Goal: Use online tool/utility: Utilize a website feature to perform a specific function

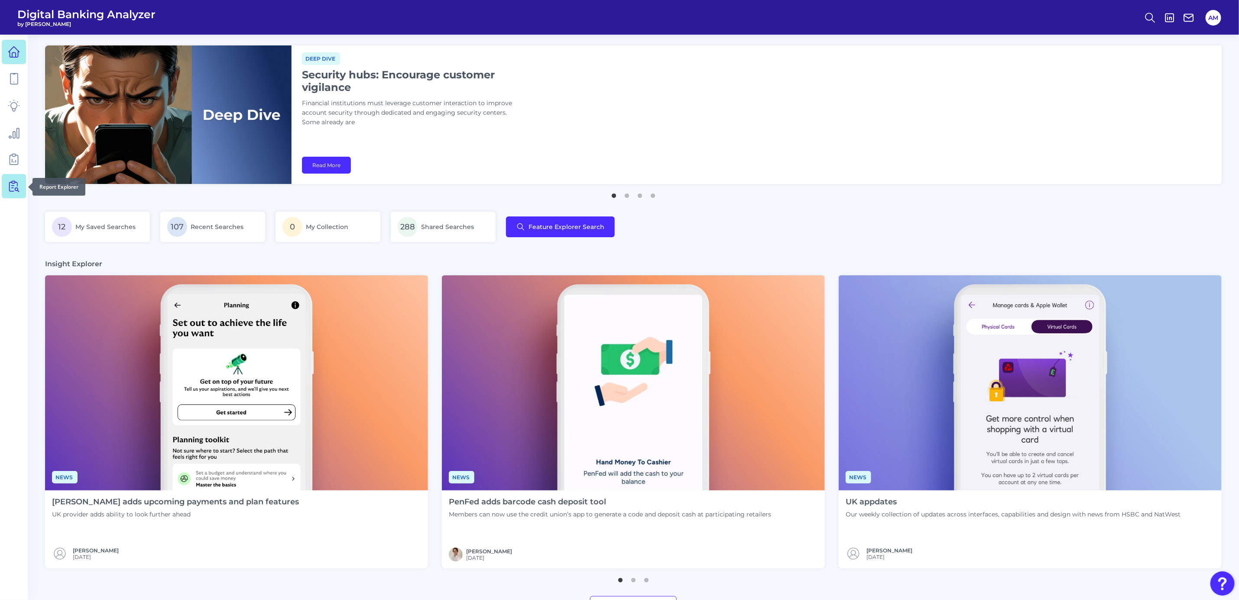
click at [10, 190] on icon at bounding box center [14, 186] width 12 height 12
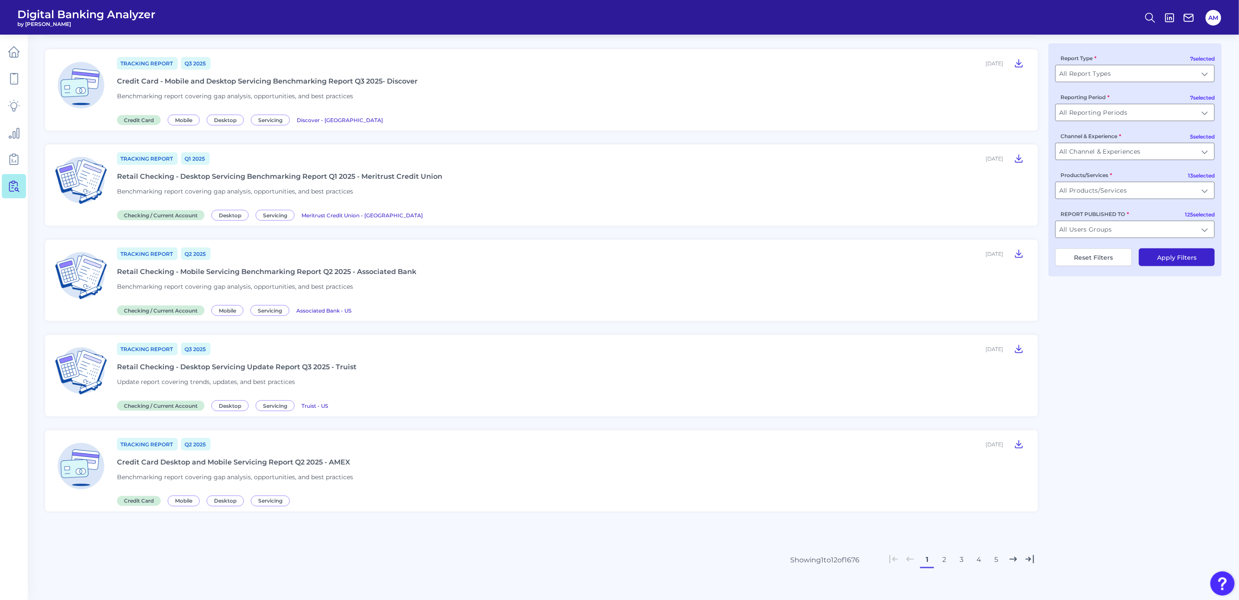
scroll to position [757, 0]
click at [943, 554] on button "2" at bounding box center [944, 558] width 14 height 14
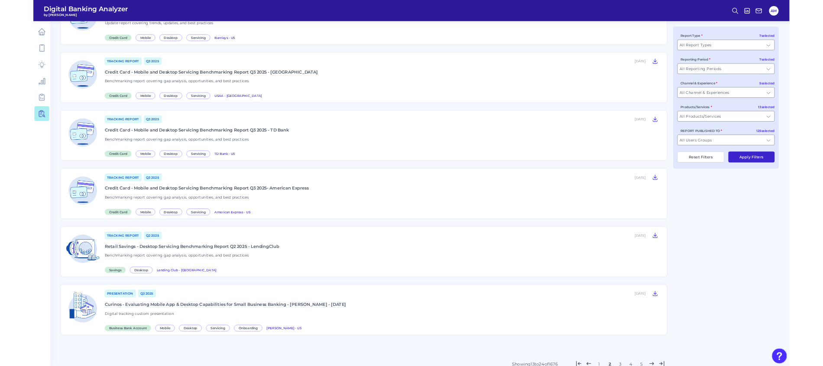
scroll to position [644, 0]
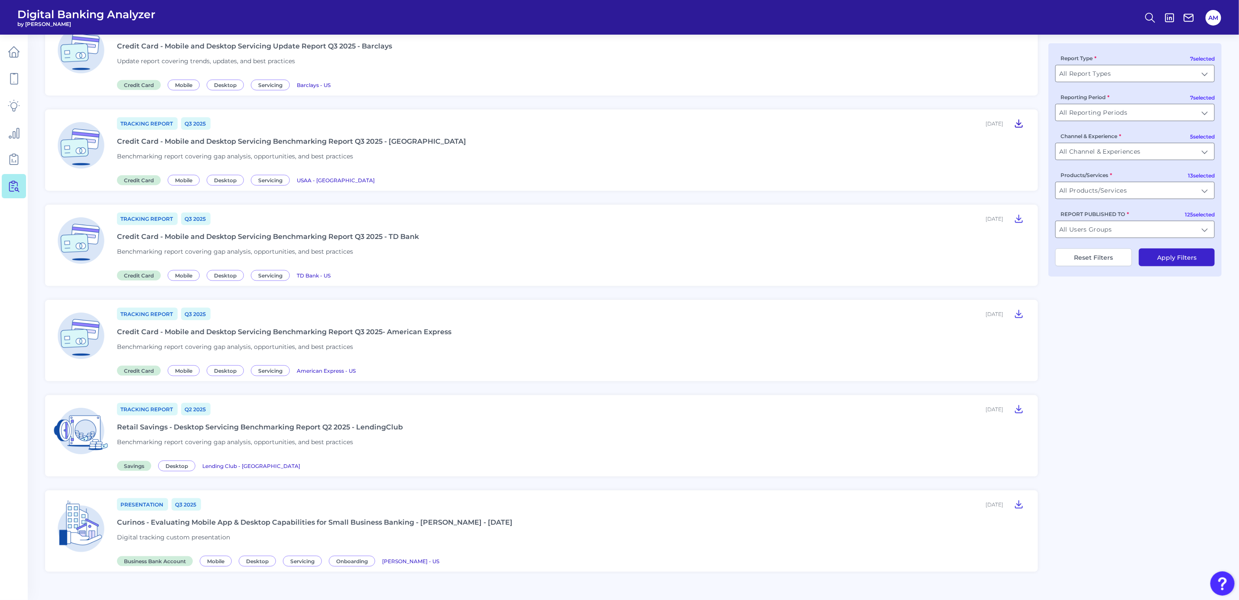
click at [1017, 120] on icon at bounding box center [1018, 123] width 10 height 10
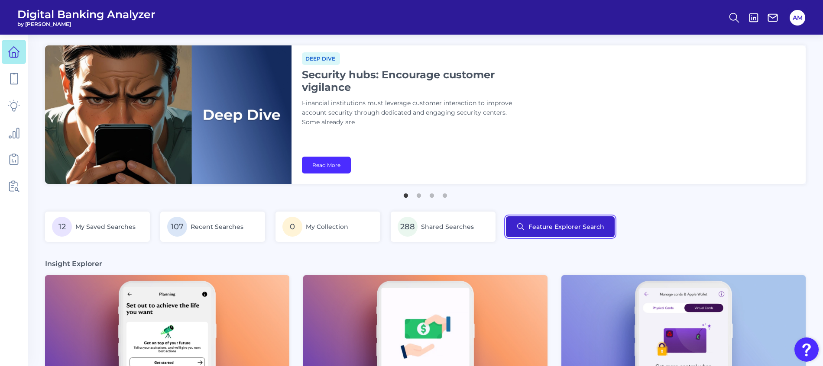
click at [578, 233] on button "Feature Explorer Search" at bounding box center [560, 227] width 109 height 21
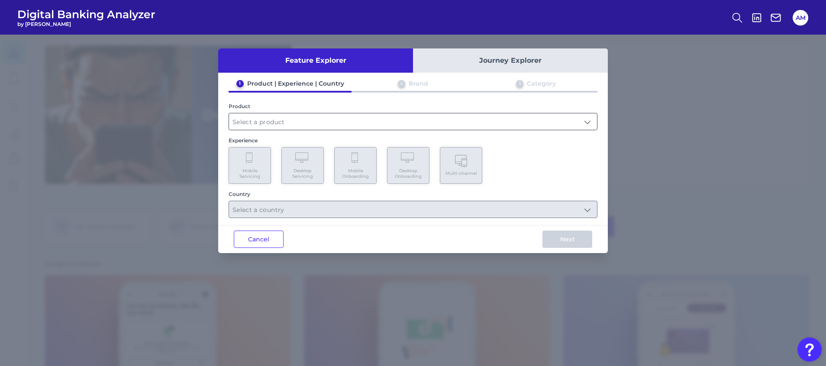
click at [307, 126] on input "text" at bounding box center [413, 121] width 368 height 16
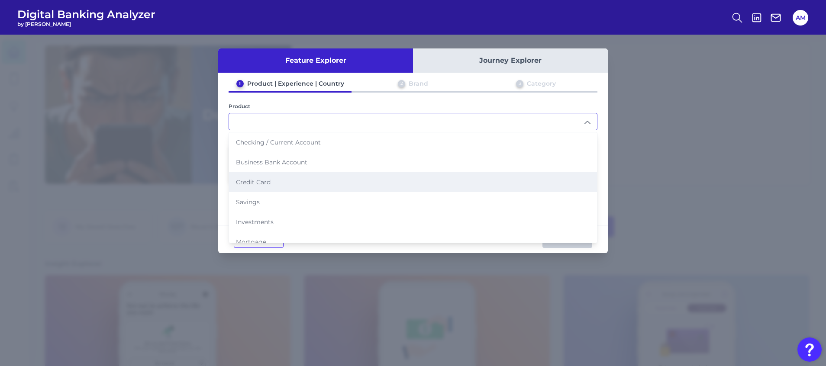
click at [268, 182] on span "Credit Card" at bounding box center [253, 182] width 35 height 8
type input "Credit Card"
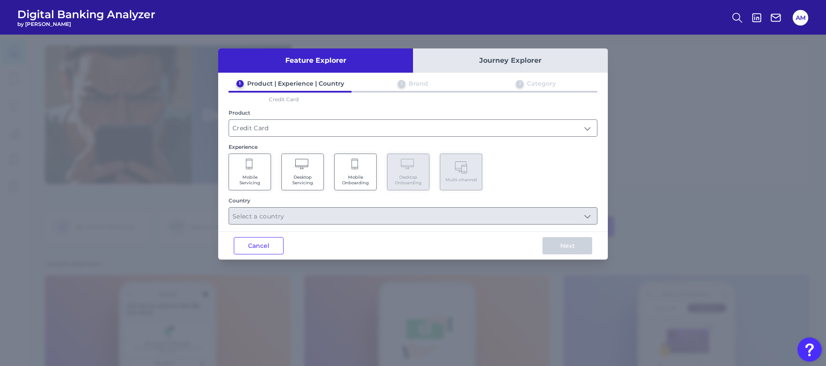
click at [336, 177] on Onboarding "Mobile Onboarding" at bounding box center [355, 172] width 42 height 37
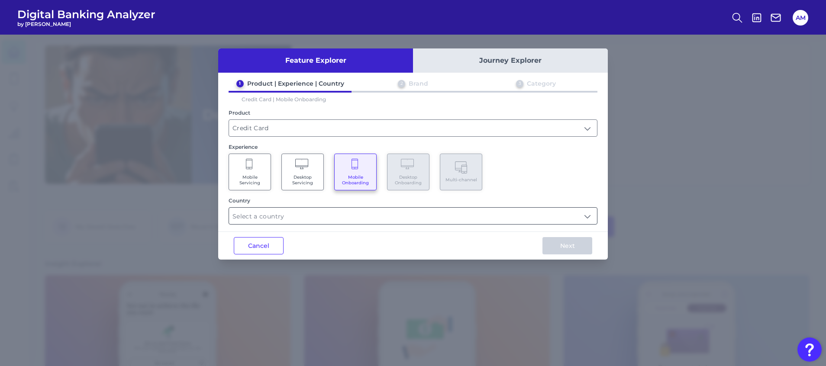
click at [388, 216] on input "text" at bounding box center [413, 216] width 368 height 16
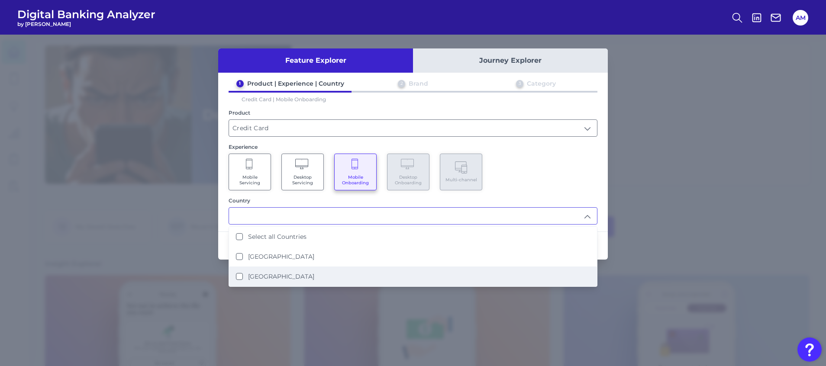
click at [278, 275] on label "[GEOGRAPHIC_DATA]" at bounding box center [281, 277] width 66 height 8
type input "[GEOGRAPHIC_DATA]"
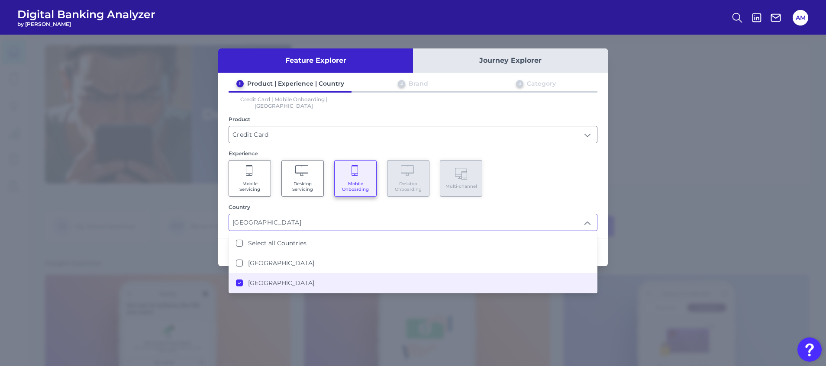
click at [508, 180] on div "Mobile Servicing Desktop Servicing Mobile Onboarding Desktop Onboarding Multi-c…" at bounding box center [413, 178] width 369 height 37
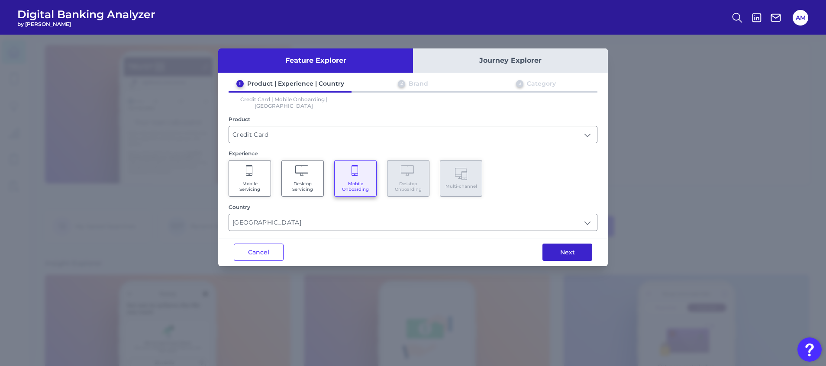
click at [557, 245] on button "Next" at bounding box center [568, 252] width 50 height 17
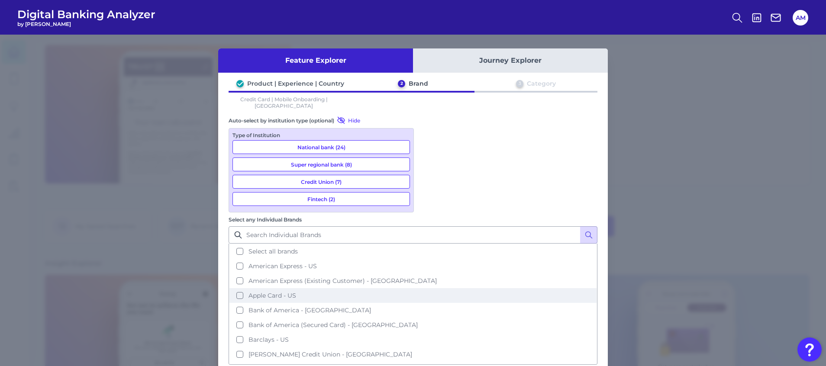
click at [430, 288] on button "Apple Card - US" at bounding box center [413, 295] width 367 height 15
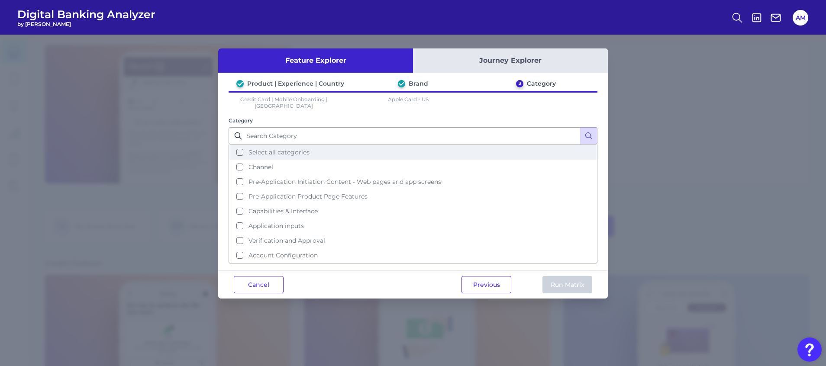
click at [286, 149] on span "Select all categories" at bounding box center [279, 153] width 61 height 8
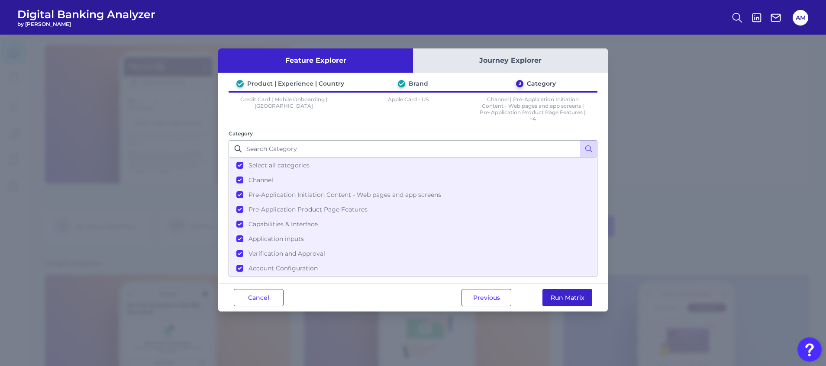
click at [585, 299] on button "Run Matrix" at bounding box center [568, 297] width 50 height 17
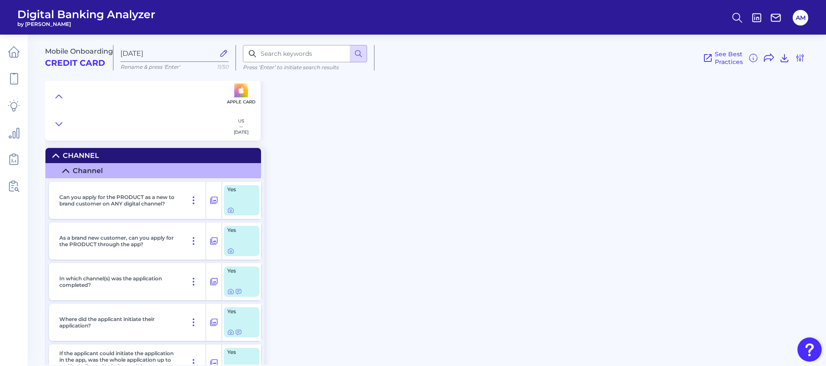
click at [356, 161] on div "Mobile Onboarding Credit Card [DATE] Rename & press 'Enter' 11/50 Press ‘Enter’…" at bounding box center [435, 196] width 781 height 337
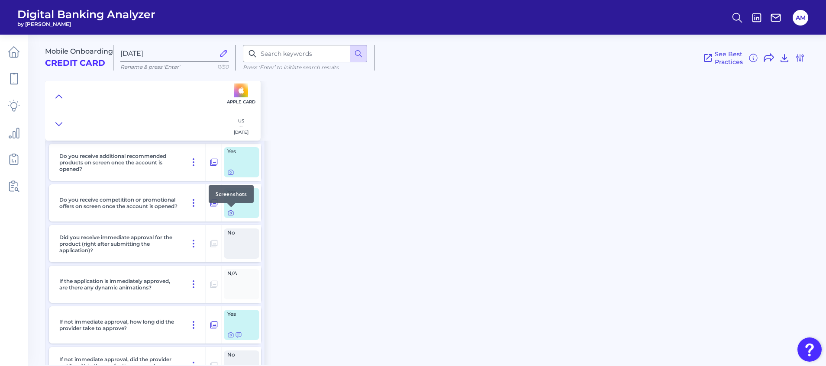
click at [233, 213] on icon at bounding box center [230, 213] width 7 height 7
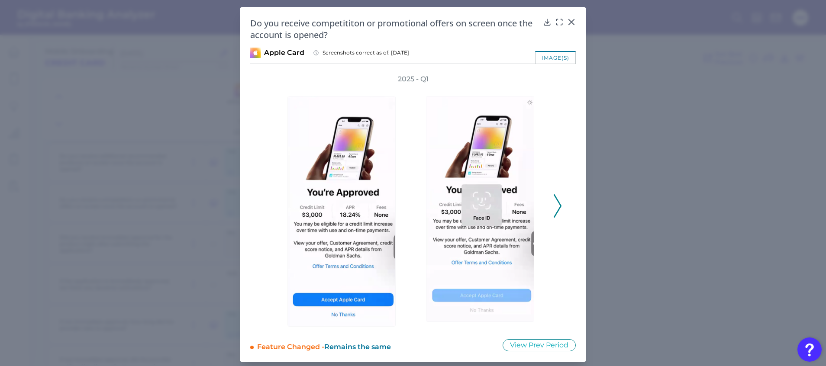
click at [556, 210] on icon at bounding box center [558, 205] width 8 height 23
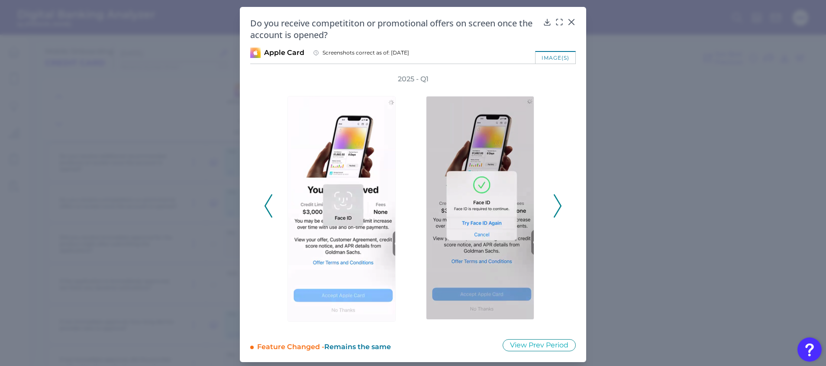
click at [556, 210] on icon at bounding box center [558, 205] width 8 height 23
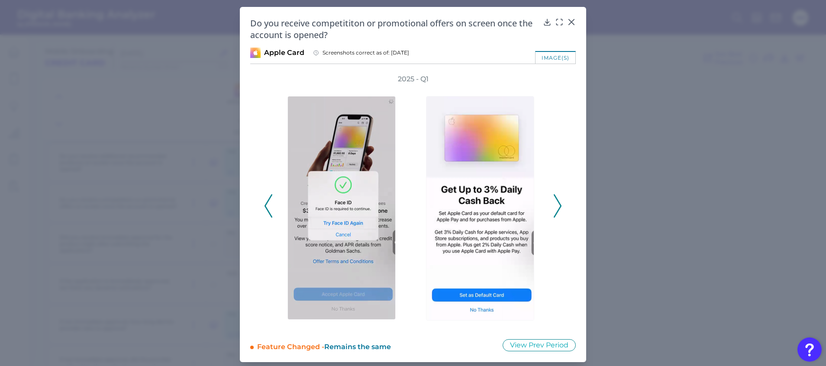
click at [556, 210] on icon at bounding box center [558, 205] width 8 height 23
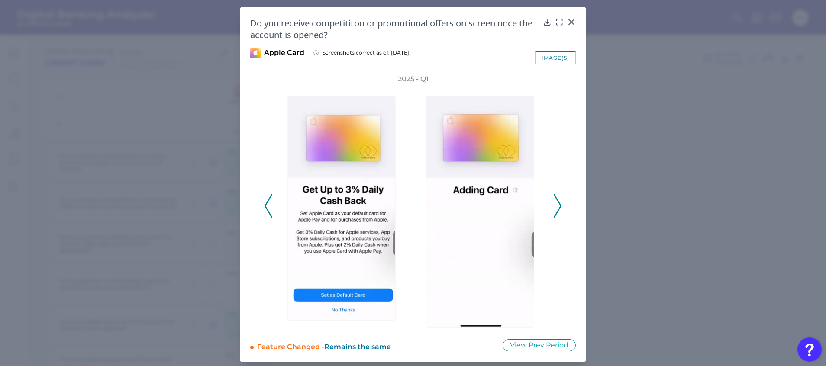
click at [556, 210] on icon at bounding box center [558, 205] width 8 height 23
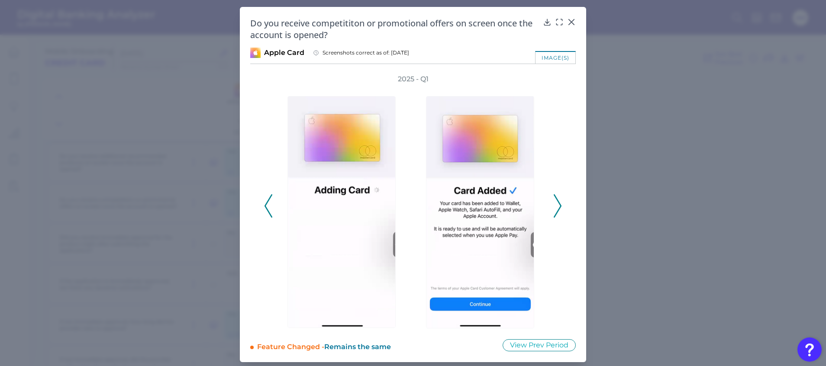
click at [556, 210] on icon at bounding box center [558, 205] width 8 height 23
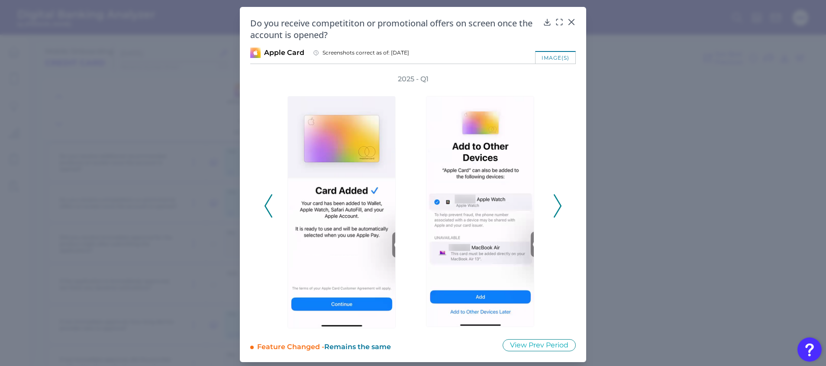
click at [556, 210] on icon at bounding box center [558, 205] width 8 height 23
